Goal: Find contact information: Find contact information

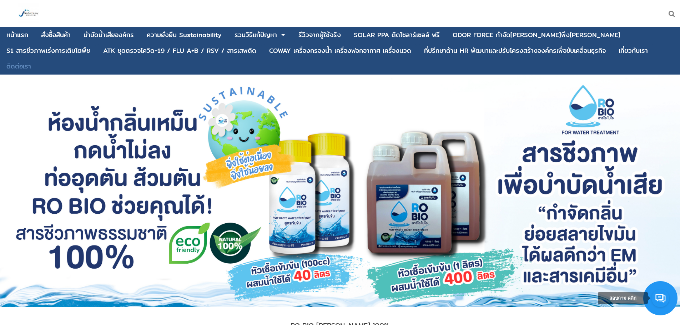
click at [31, 63] on div "ติดต่อเรา" at bounding box center [18, 66] width 25 height 6
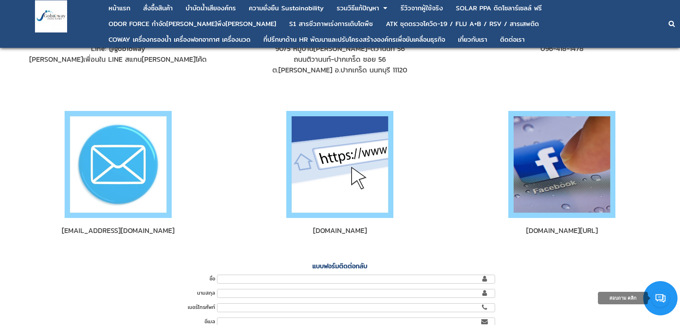
scroll to position [36, 0]
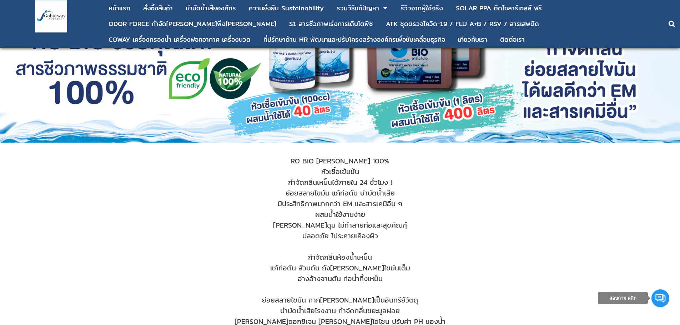
scroll to position [143, 0]
